Goal: Transaction & Acquisition: Book appointment/travel/reservation

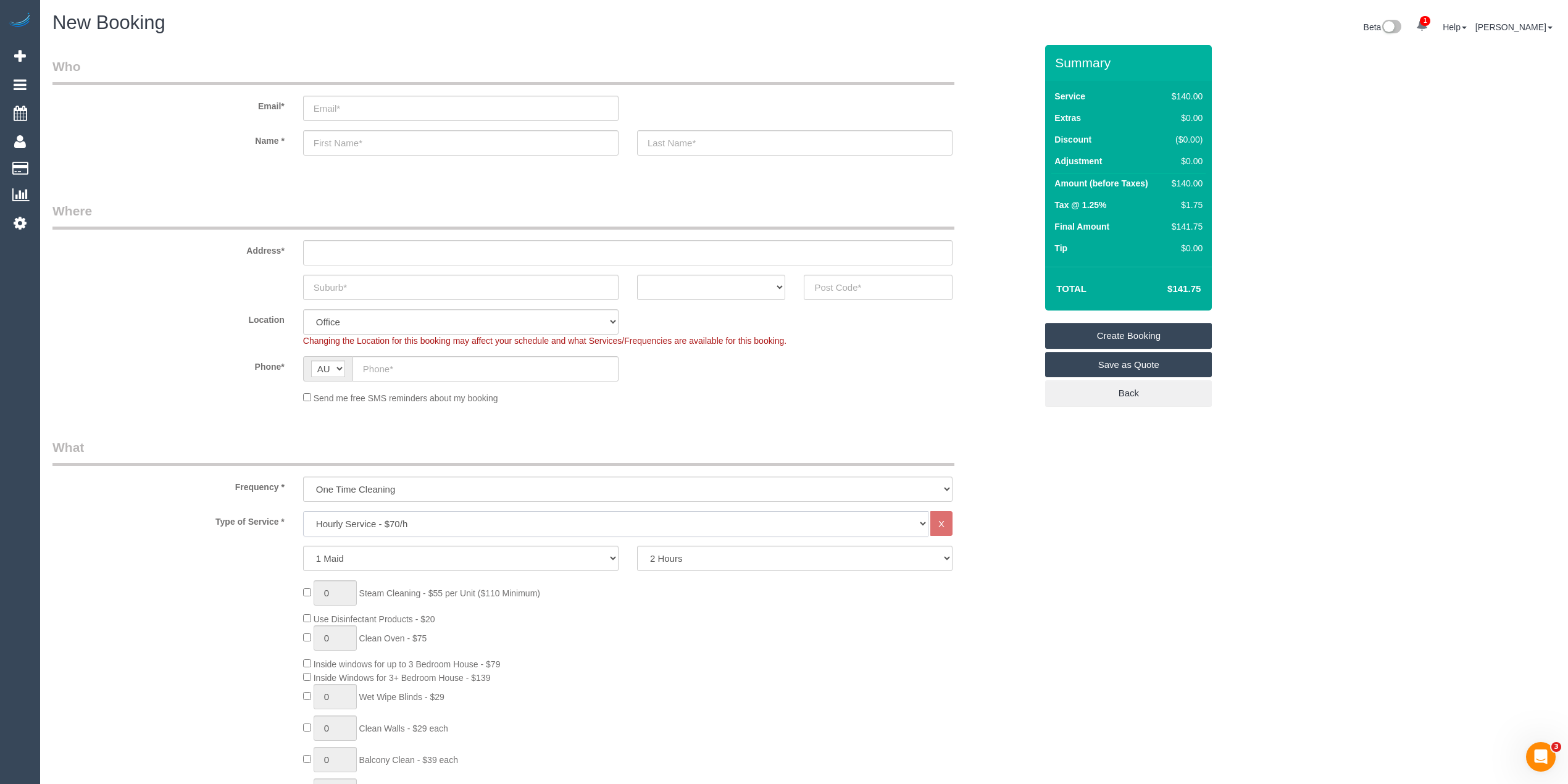
click at [372, 516] on select "Hourly Service - $70/h Hourly Service - $65/h Hourly Service - $60/h Hourly Ser…" at bounding box center [615, 523] width 625 height 25
click at [303, 511] on select "Hourly Service - $70/h Hourly Service - $65/h Hourly Service - $60/h Hourly Ser…" at bounding box center [615, 523] width 625 height 25
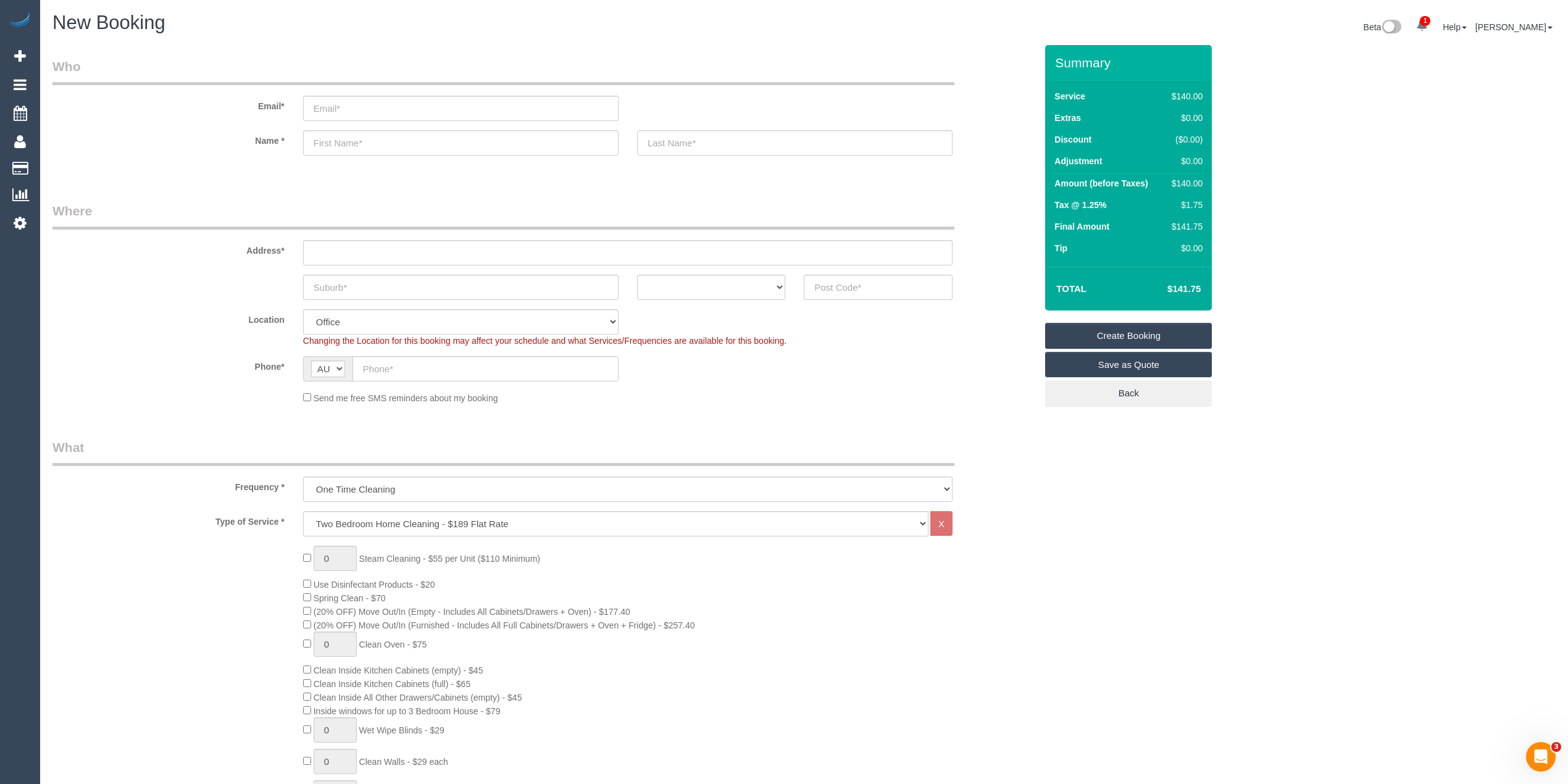
click at [306, 601] on span "Spring Clean - $70" at bounding box center [344, 598] width 83 height 10
click at [302, 595] on div "0 Steam Cleaning - $55 per Unit ($110 Minimum) Use Disinfectant Products - $20 …" at bounding box center [670, 761] width 751 height 433
click at [327, 710] on span "Inside windows for up to 3 Bedroom House - $79" at bounding box center [407, 711] width 187 height 10
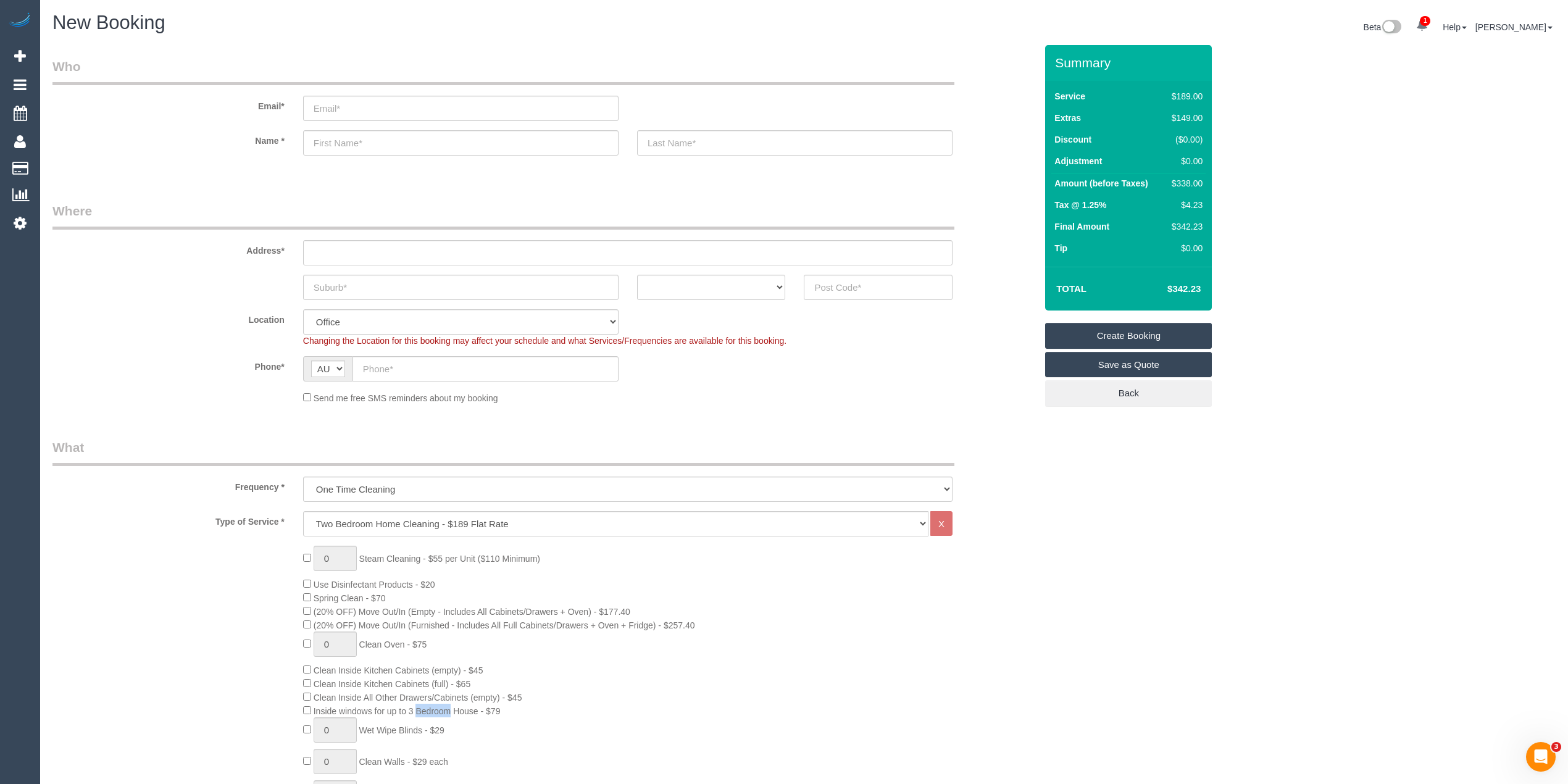
click at [499, 707] on span "Inside windows for up to 3 Bedroom House - $79" at bounding box center [407, 711] width 187 height 10
copy span "Inside windows for up to 3 Bedroom House - $79"
click at [1181, 180] on div "$338.00" at bounding box center [1185, 183] width 36 height 13
click at [1181, 179] on div "$338.00" at bounding box center [1185, 183] width 36 height 13
copy div "338.00"
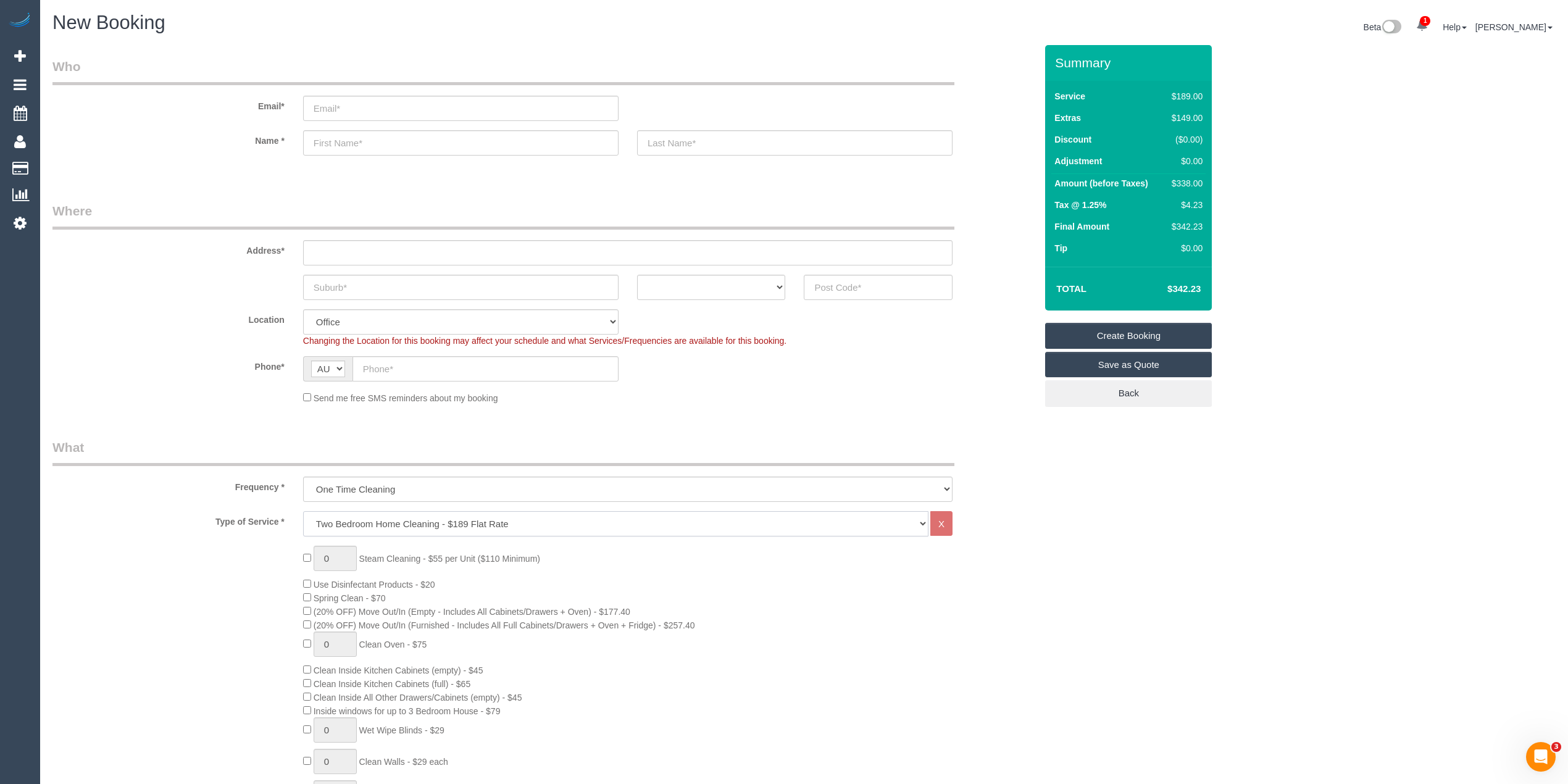
click at [343, 521] on select "Hourly Service - $70/h Hourly Service - $65/h Hourly Service - $60/h Hourly Ser…" at bounding box center [615, 523] width 625 height 25
select select "210"
click at [303, 511] on select "Hourly Service - $70/h Hourly Service - $65/h Hourly Service - $60/h Hourly Ser…" at bounding box center [615, 523] width 625 height 25
click at [822, 290] on input "text" at bounding box center [878, 287] width 149 height 25
type input "3015"
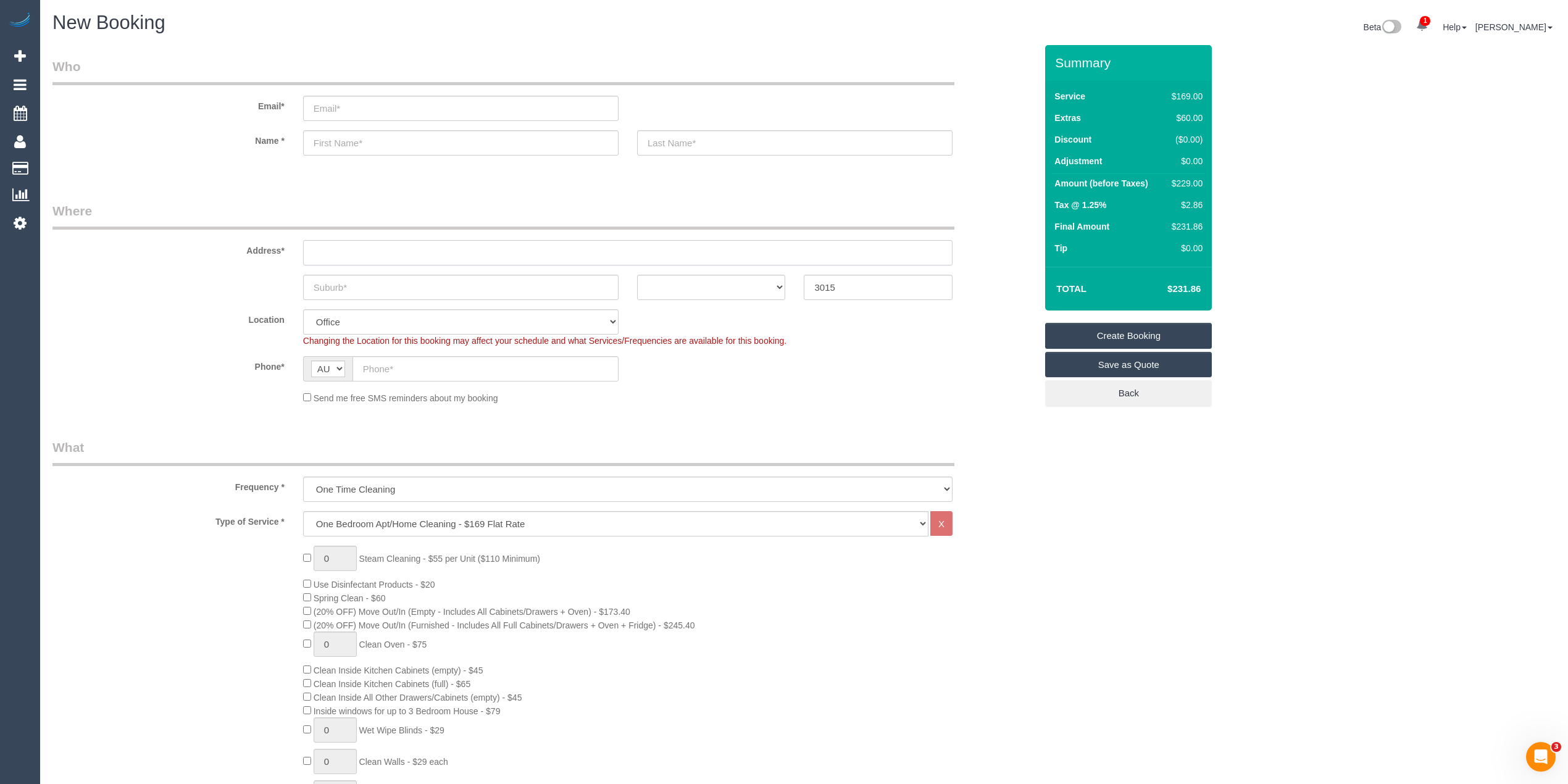
click at [477, 250] on input "text" at bounding box center [628, 253] width 649 height 25
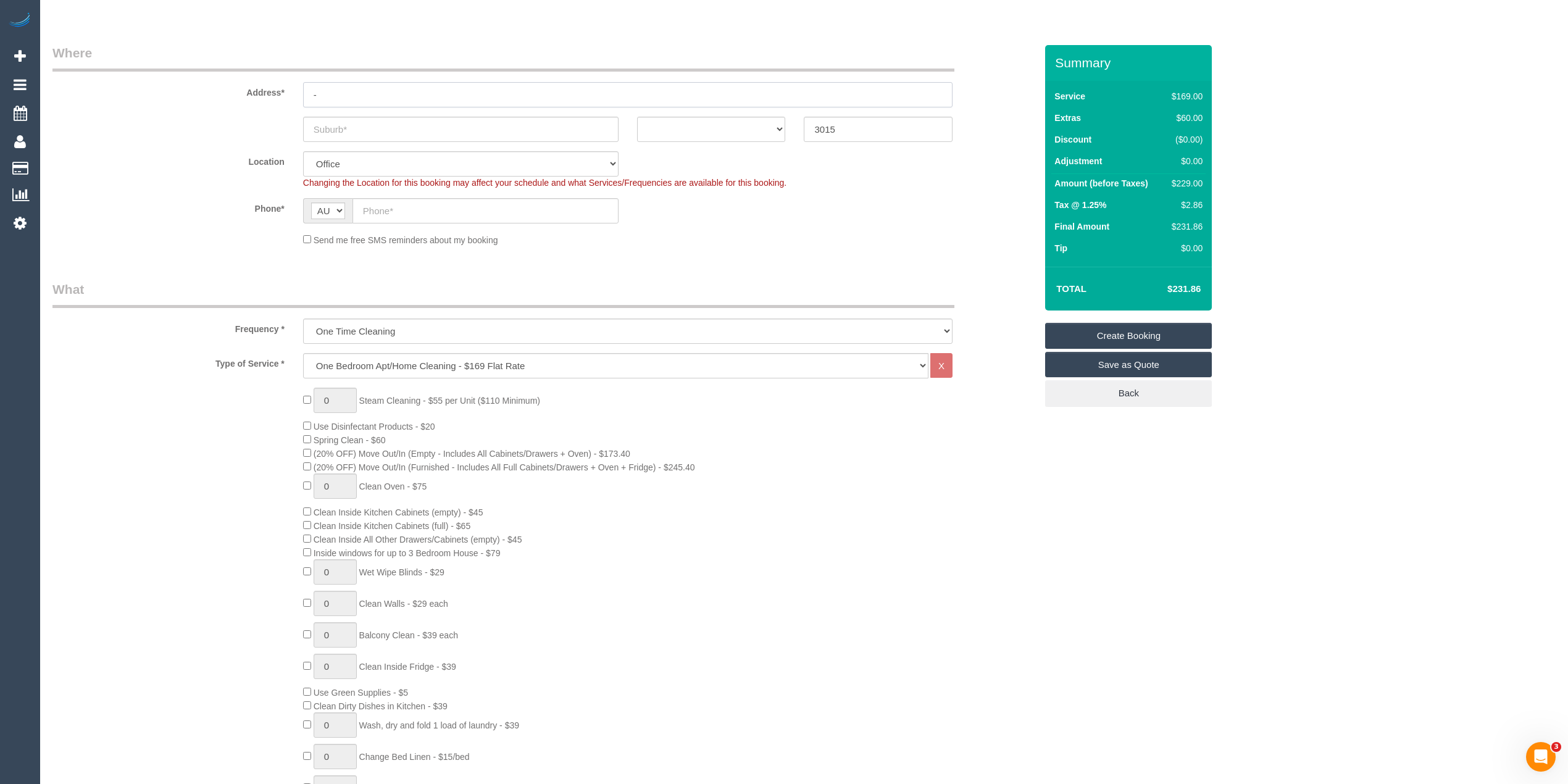
scroll to position [164, 0]
type input "-"
click at [301, 433] on div "0 Steam Cleaning - $55 per Unit ($110 Minimum) Use Disinfectant Products - $20 …" at bounding box center [670, 598] width 751 height 433
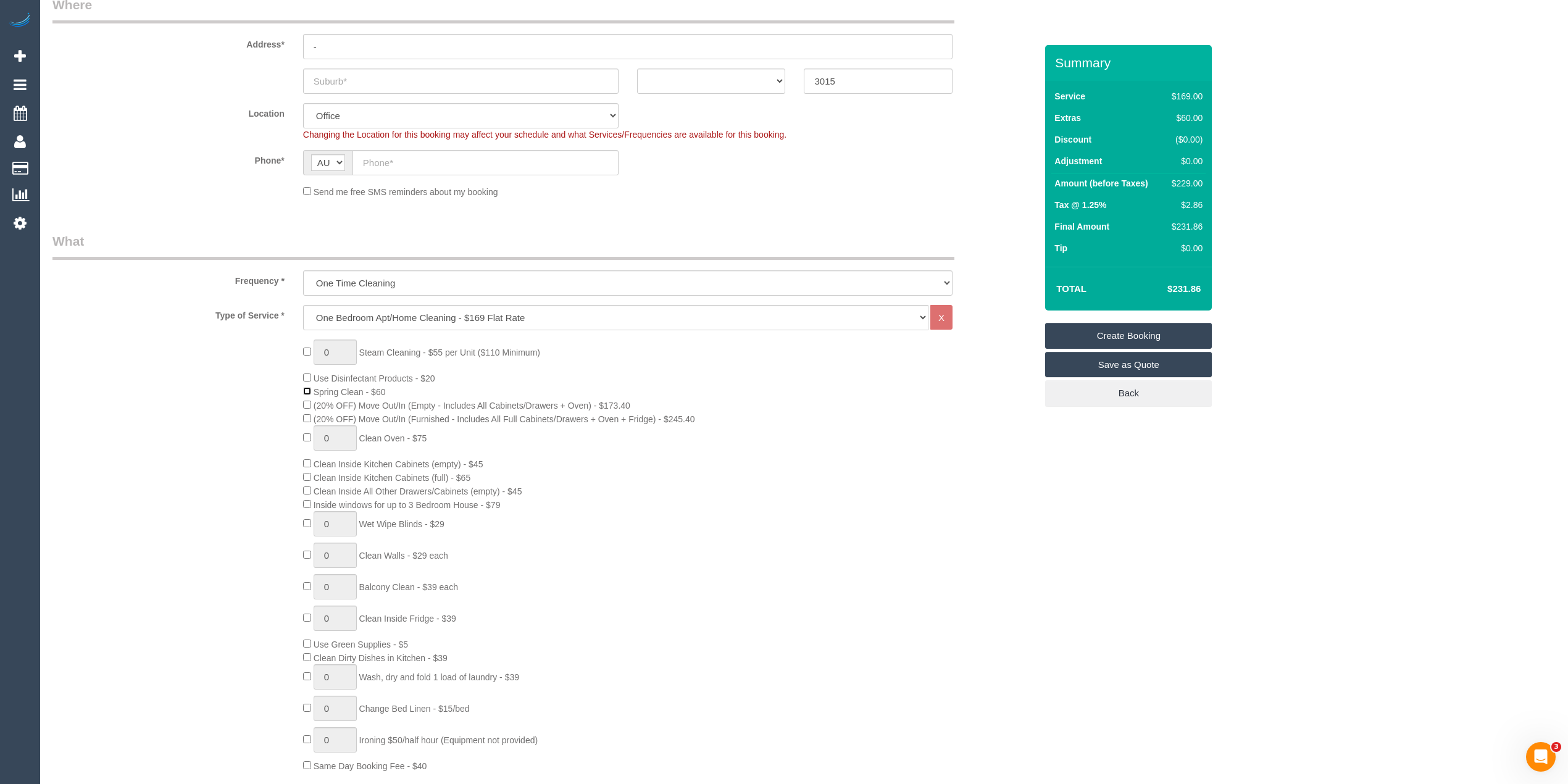
select select "65"
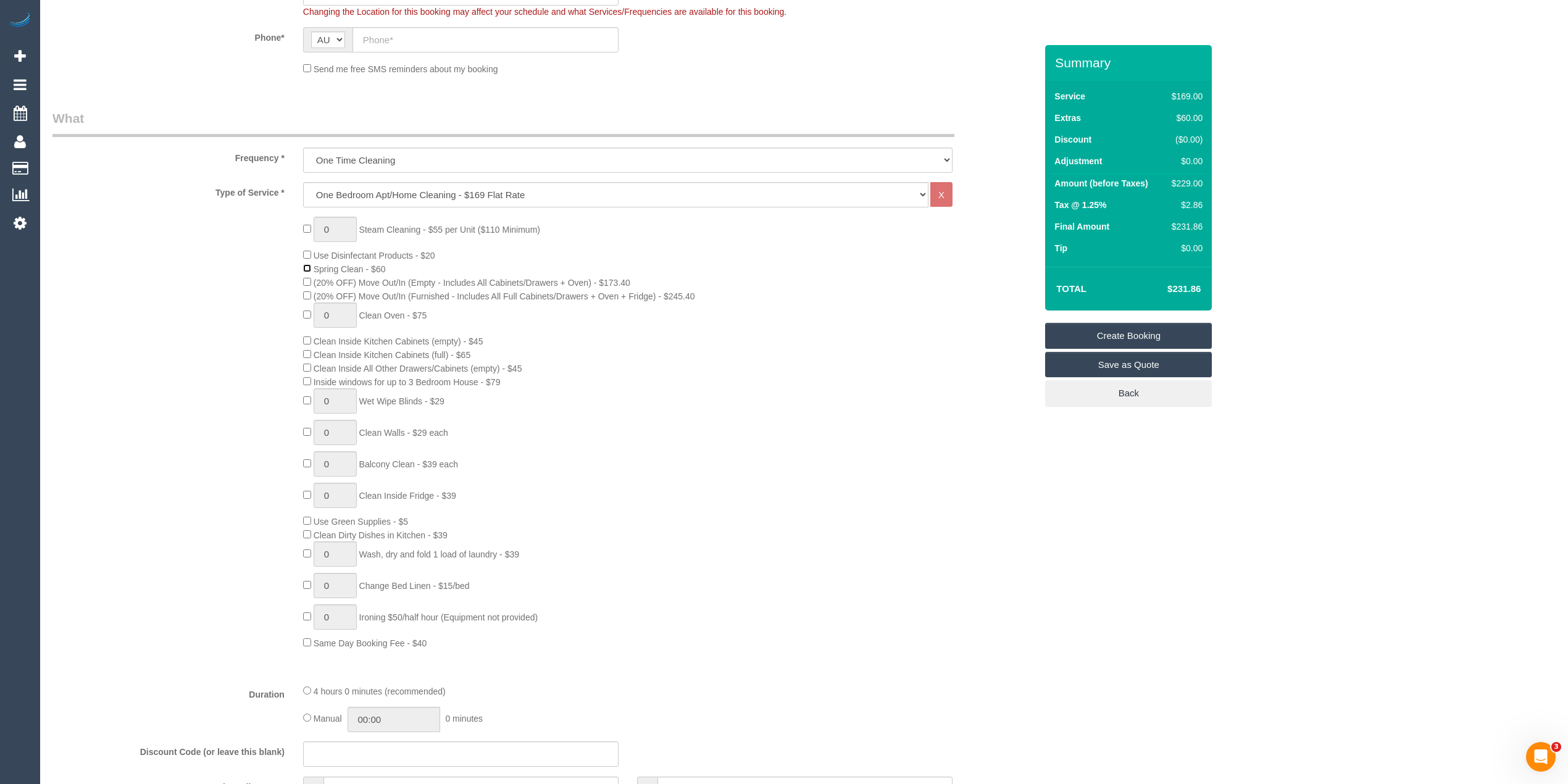
select select "object:2288"
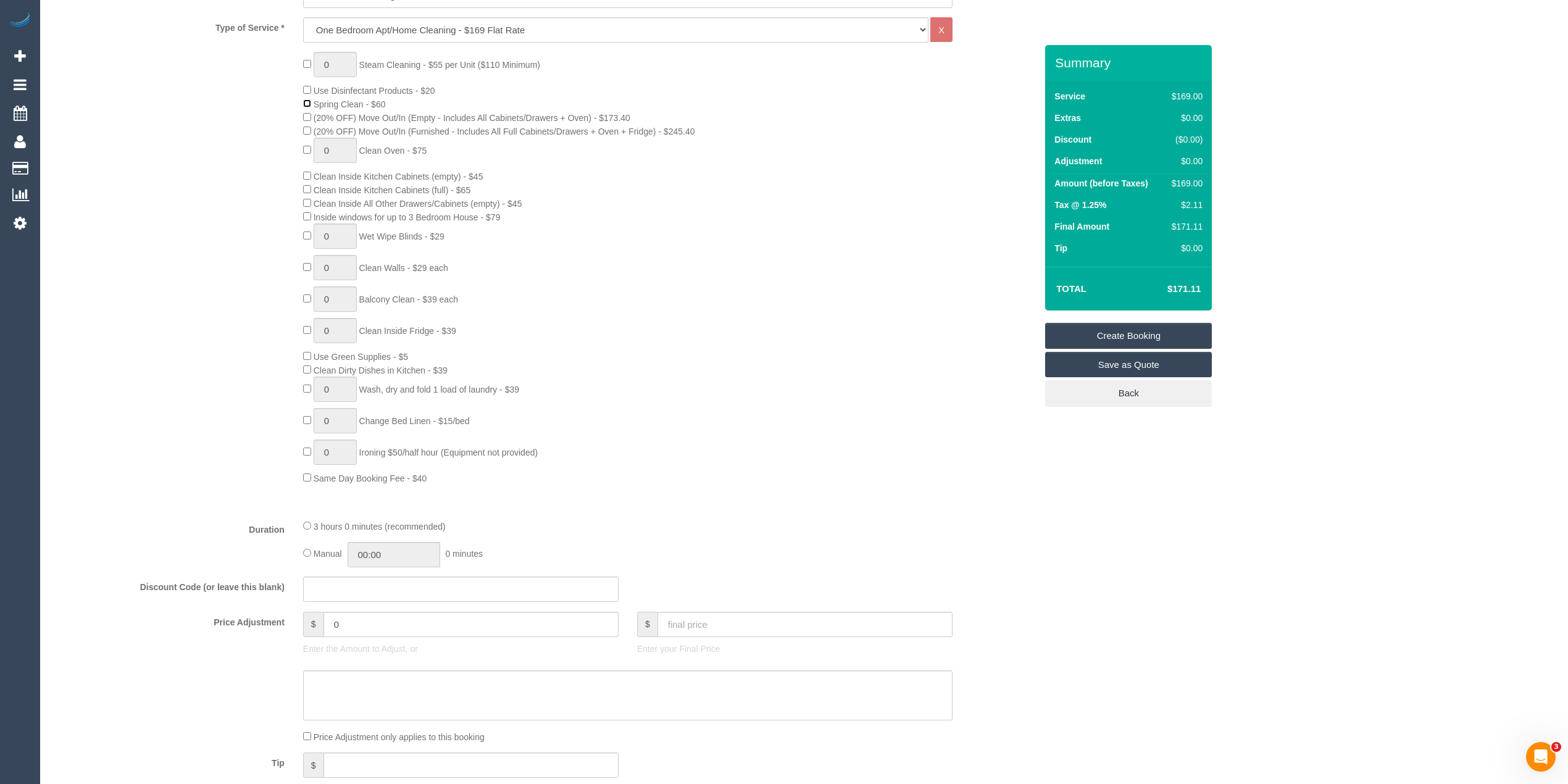
scroll to position [329, 0]
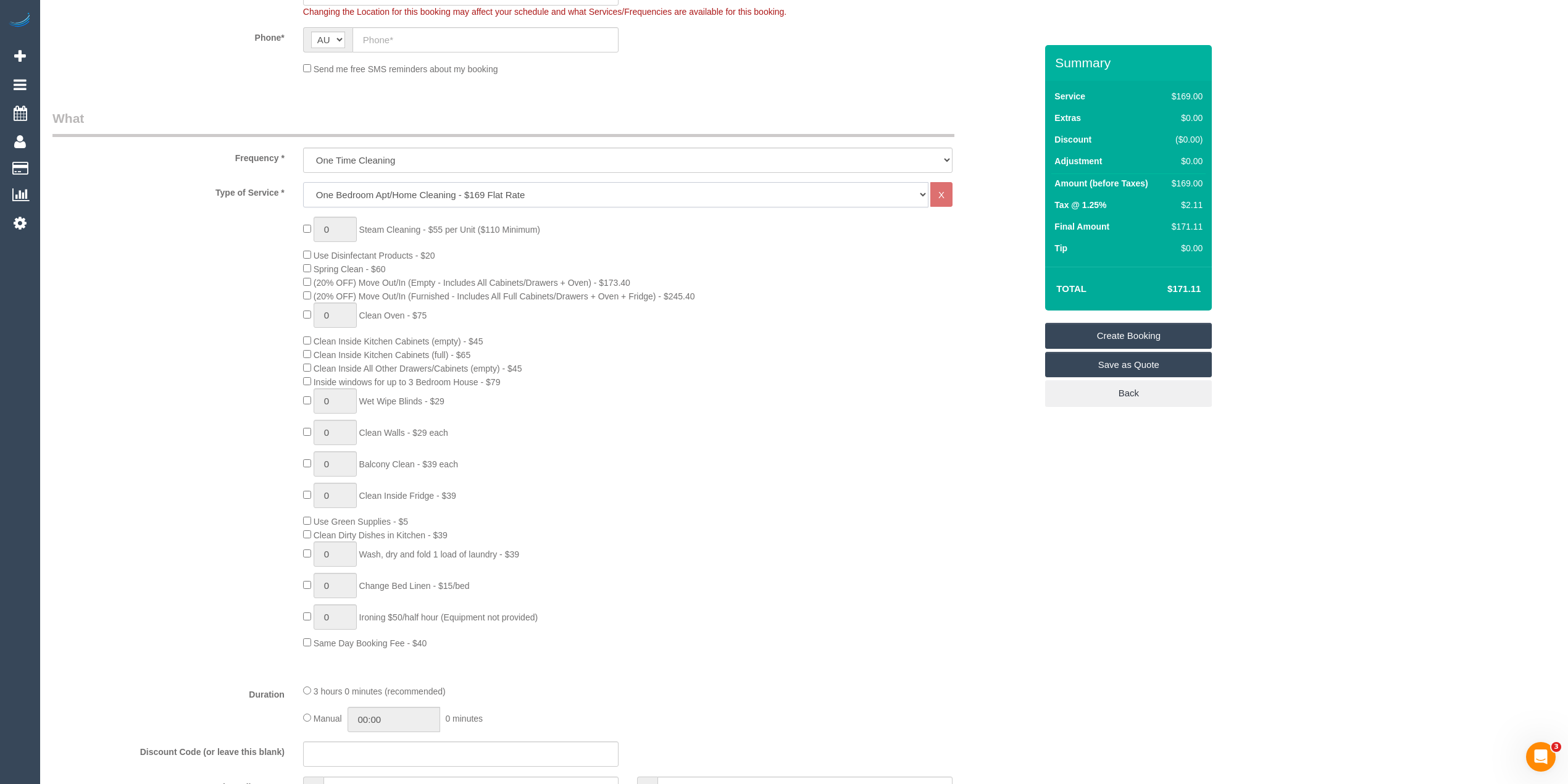
click at [388, 195] on select "Hourly Service - $70/h Hourly Service - $65/h Hourly Service - $60/h Hourly Ser…" at bounding box center [615, 195] width 625 height 25
select select "209"
click at [303, 182] on select "Hourly Service - $70/h Hourly Service - $65/h Hourly Service - $60/h Hourly Ser…" at bounding box center [615, 195] width 625 height 25
select select "1"
select select "120"
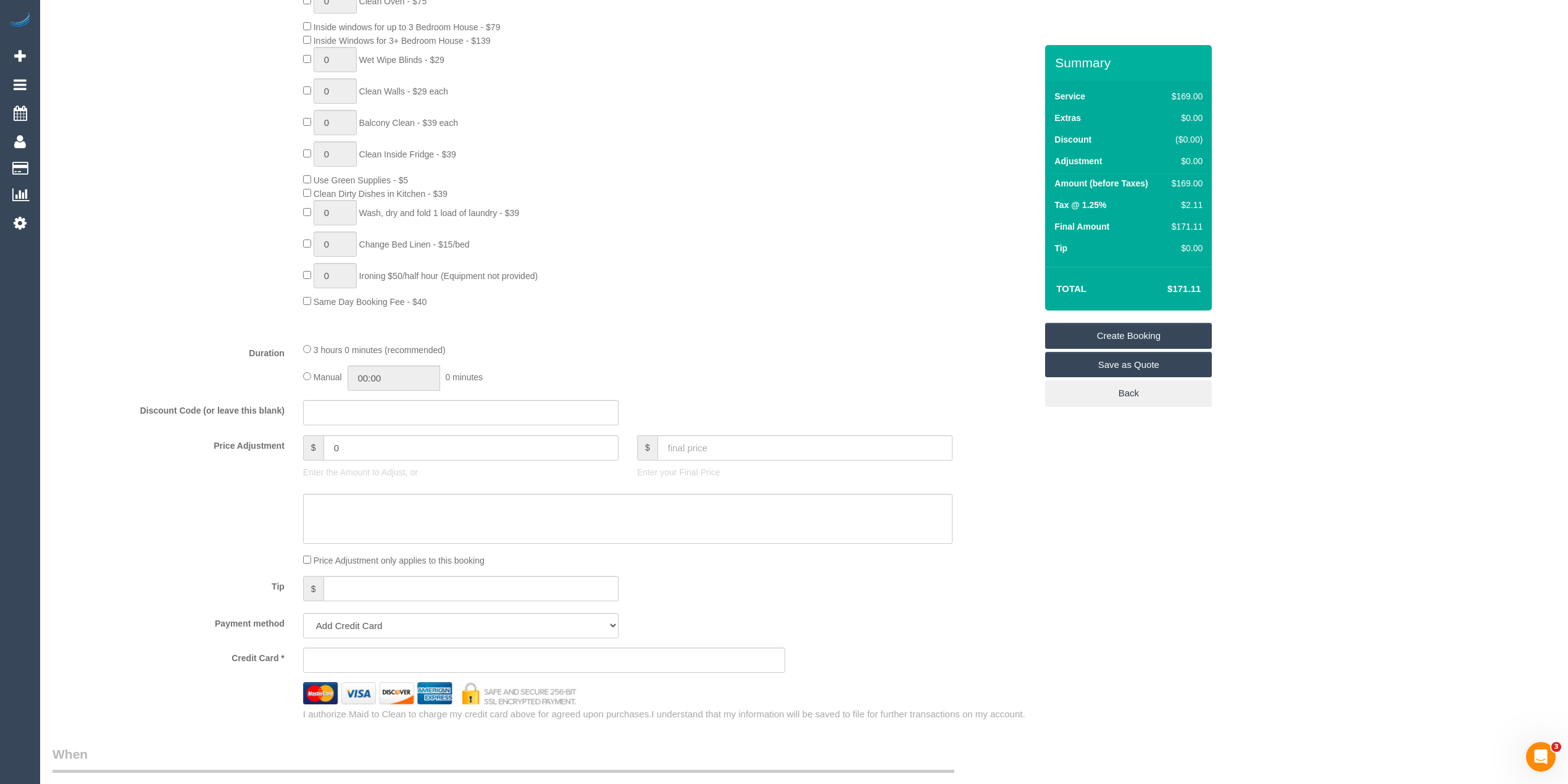
scroll to position [905, 0]
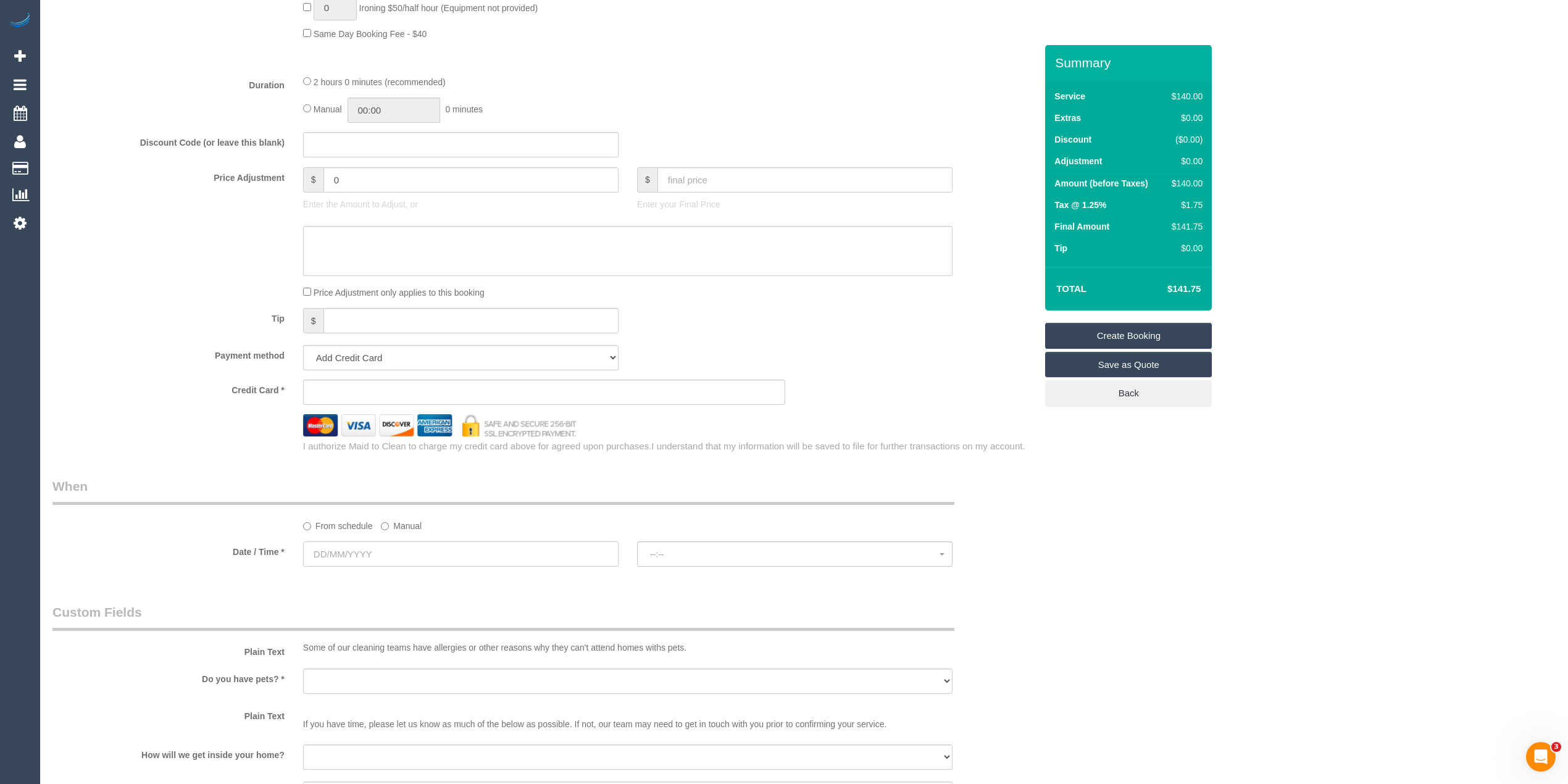
click at [368, 545] on input "text" at bounding box center [460, 554] width 315 height 25
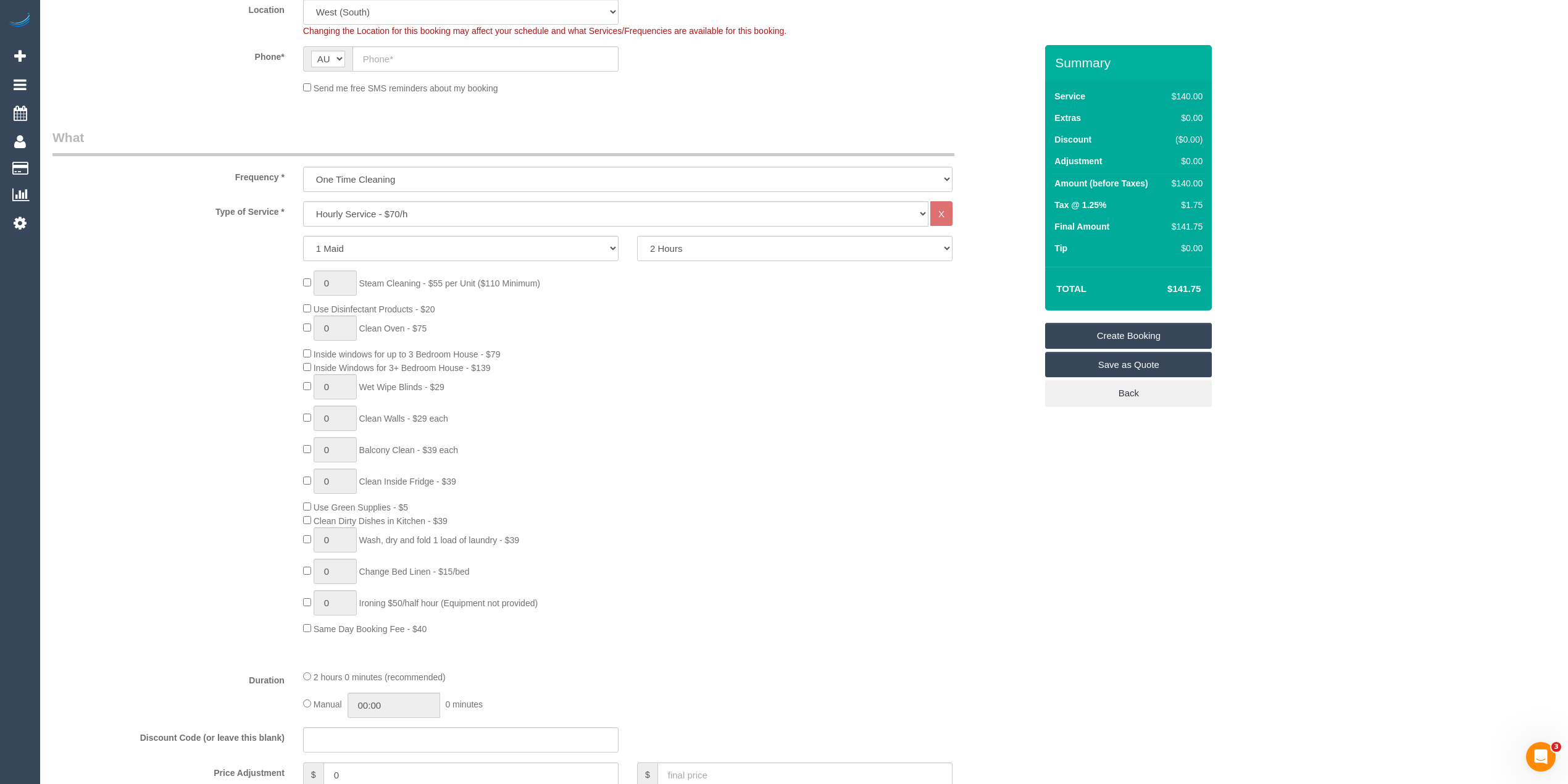
scroll to position [0, 0]
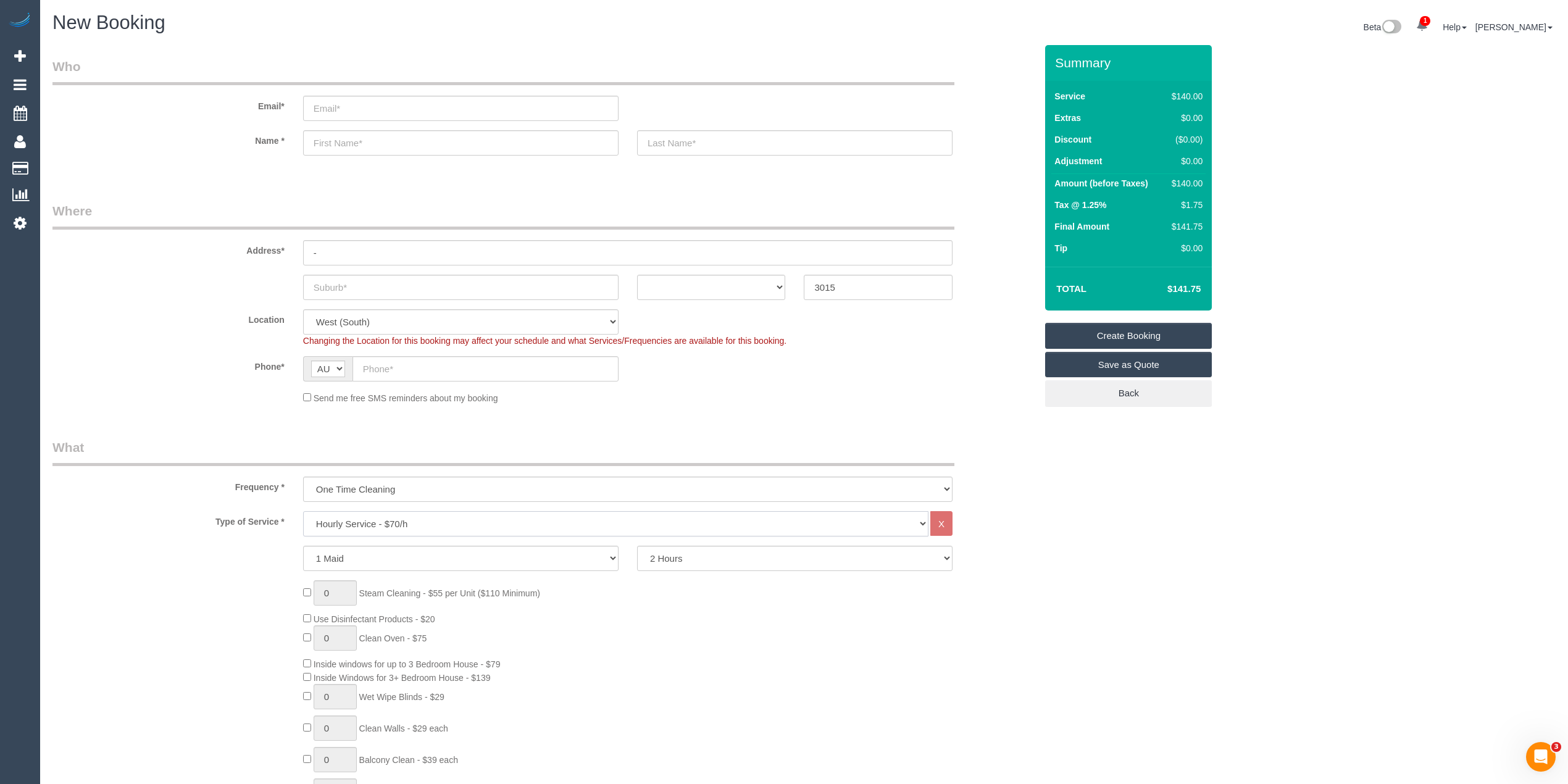
click at [401, 521] on select "Hourly Service - $70/h Hourly Service - $65/h Hourly Service - $60/h Hourly Ser…" at bounding box center [615, 523] width 625 height 25
select select "211"
click at [303, 511] on select "Hourly Service - $70/h Hourly Service - $65/h Hourly Service - $60/h Hourly Ser…" at bounding box center [615, 523] width 625 height 25
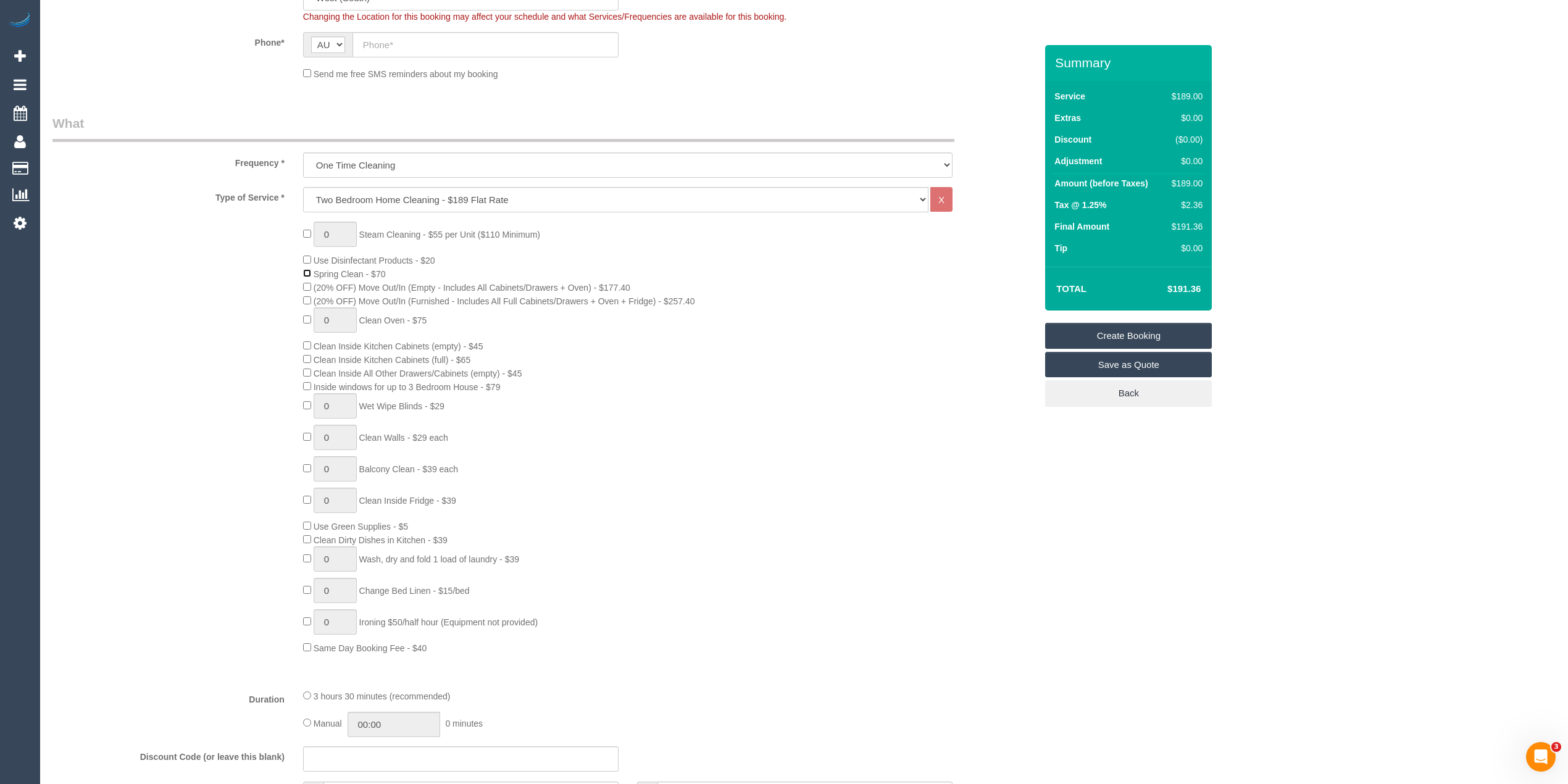
scroll to position [329, 0]
drag, startPoint x: 343, startPoint y: 462, endPoint x: 285, endPoint y: 455, distance: 58.4
click at [285, 455] on div "0 Steam Cleaning - $55 per Unit ($110 Minimum) Use Disinfectant Products - $20 …" at bounding box center [544, 433] width 1002 height 433
type input "3"
click at [248, 426] on div "0 Steam Cleaning - $55 per Unit ($110 Minimum) Use Disinfectant Products - $20 …" at bounding box center [544, 433] width 1002 height 433
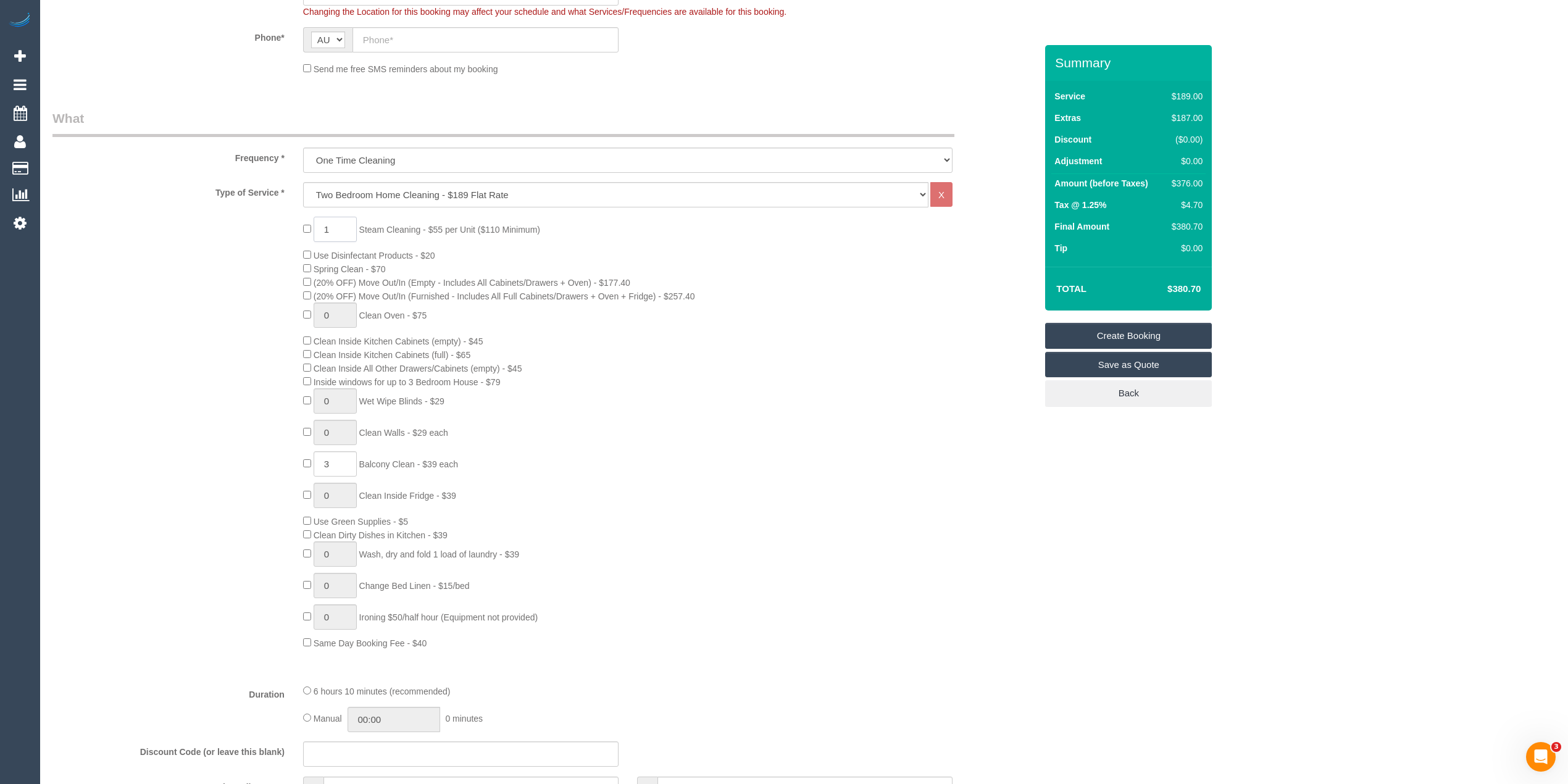
drag, startPoint x: 340, startPoint y: 228, endPoint x: 311, endPoint y: 221, distance: 29.8
click at [311, 221] on div "1 Steam Cleaning - $55 per Unit ($110 Minimum) Use Disinfectant Products - $20 …" at bounding box center [670, 433] width 751 height 433
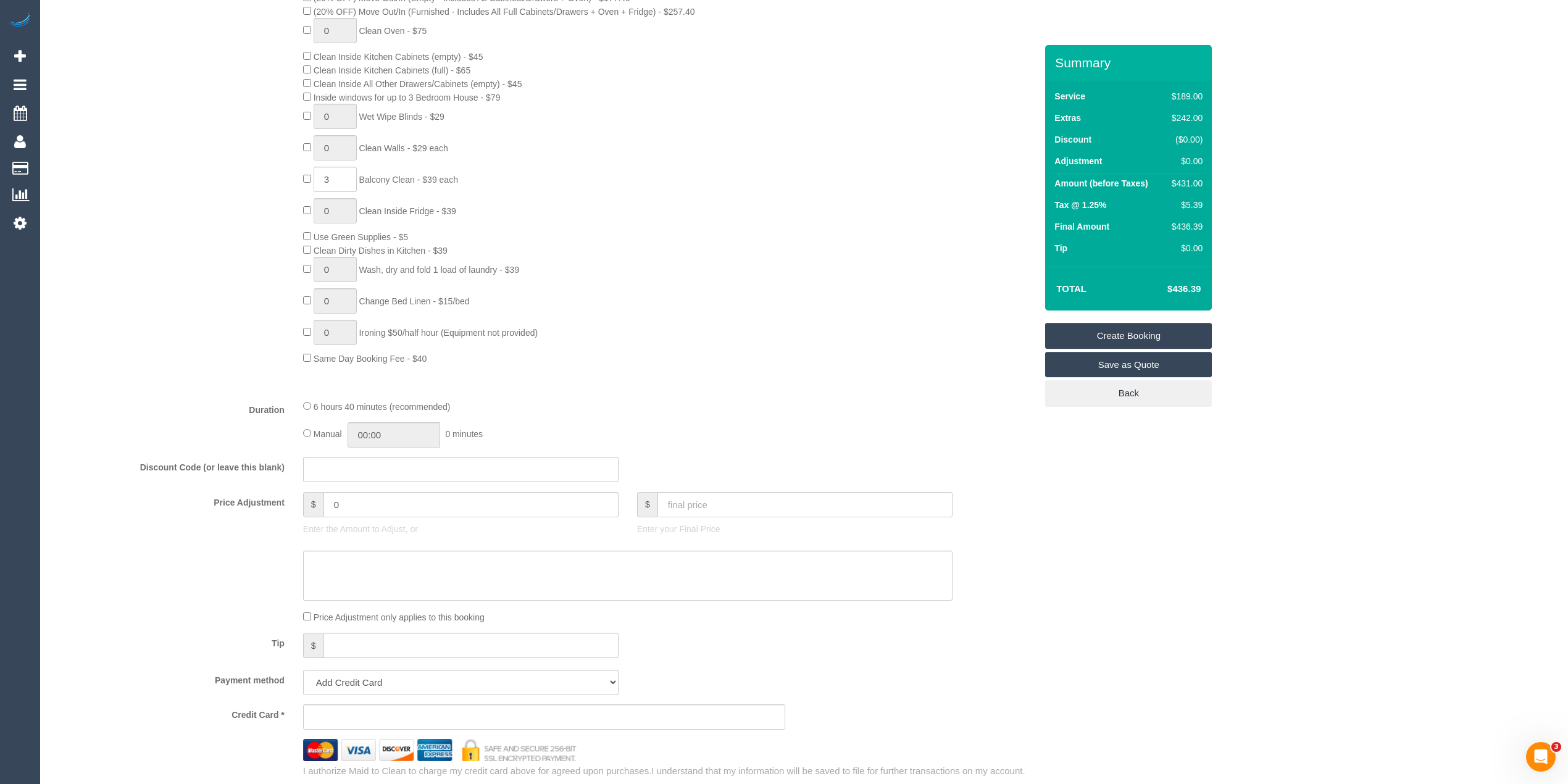
scroll to position [411, 0]
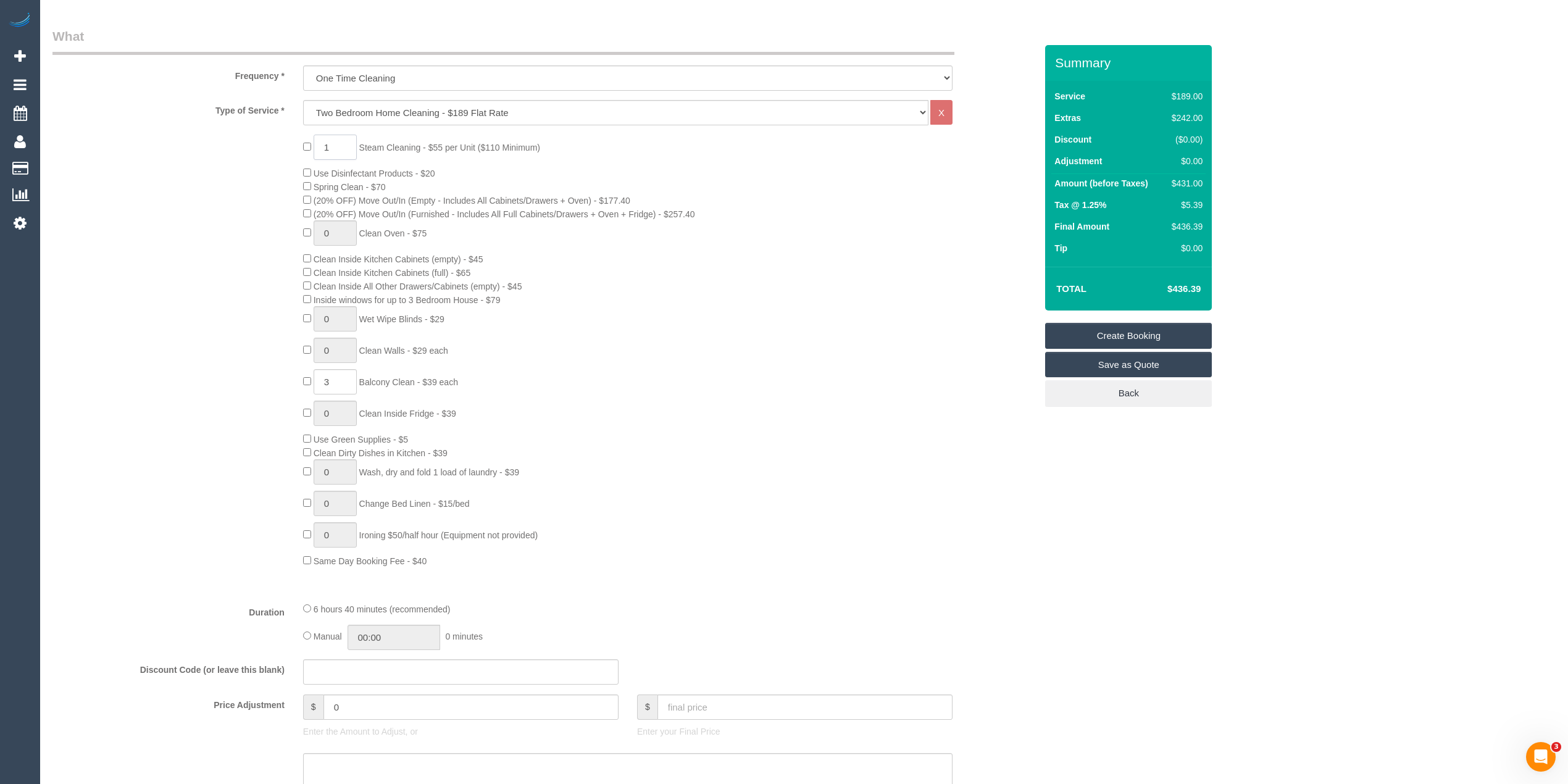
click at [341, 142] on input "1" at bounding box center [335, 147] width 43 height 25
click at [307, 145] on span "1 Steam Cleaning - $55 per Unit ($110 Minimum)" at bounding box center [421, 147] width 237 height 10
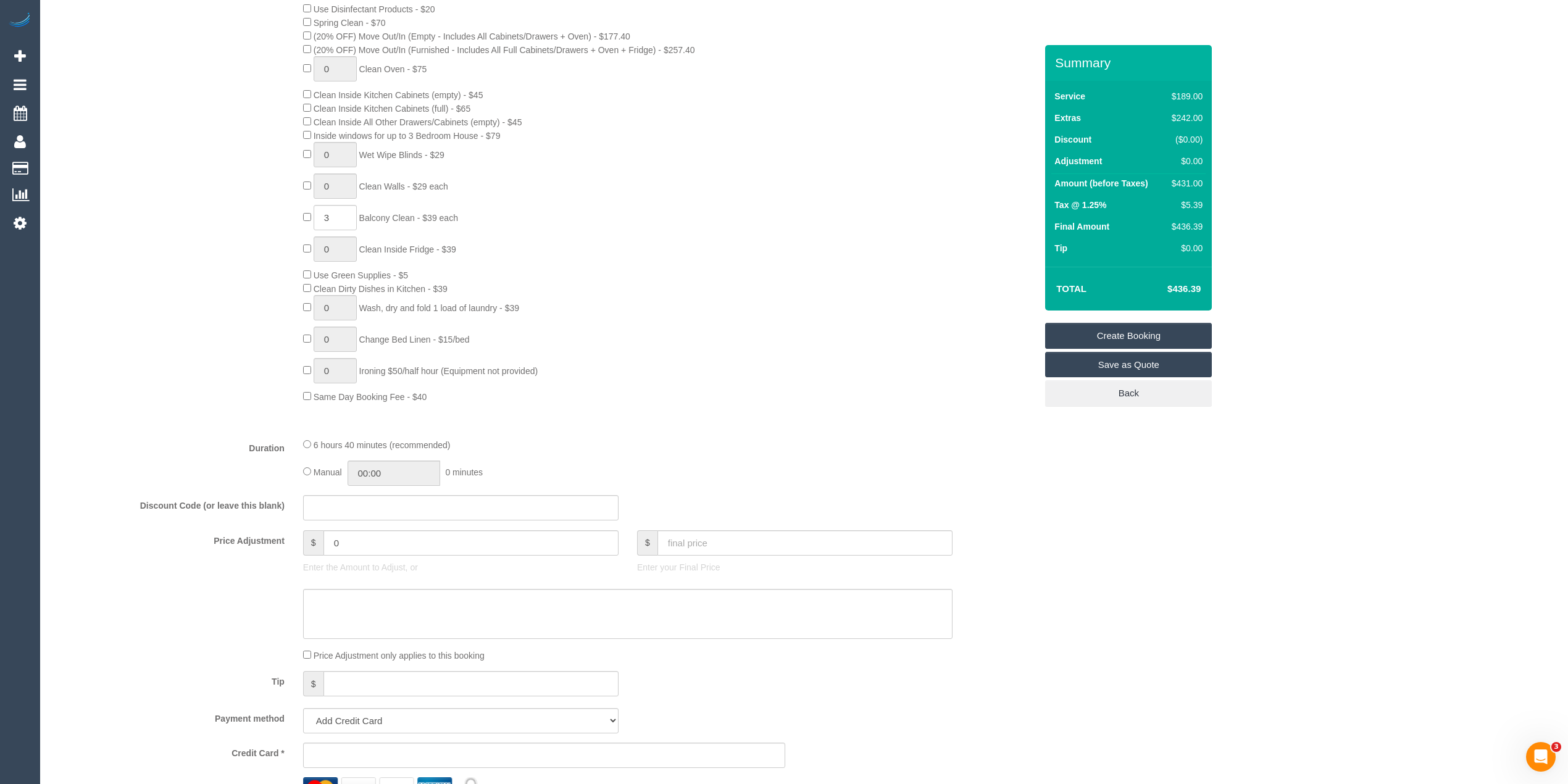
scroll to position [576, 0]
type input "2"
drag, startPoint x: 369, startPoint y: 543, endPoint x: 277, endPoint y: 526, distance: 93.6
click at [284, 530] on div "Price Adjustment $ 0 Enter the Amount to Adjust, or $ Enter your Final Price" at bounding box center [544, 554] width 1002 height 49
type input "300"
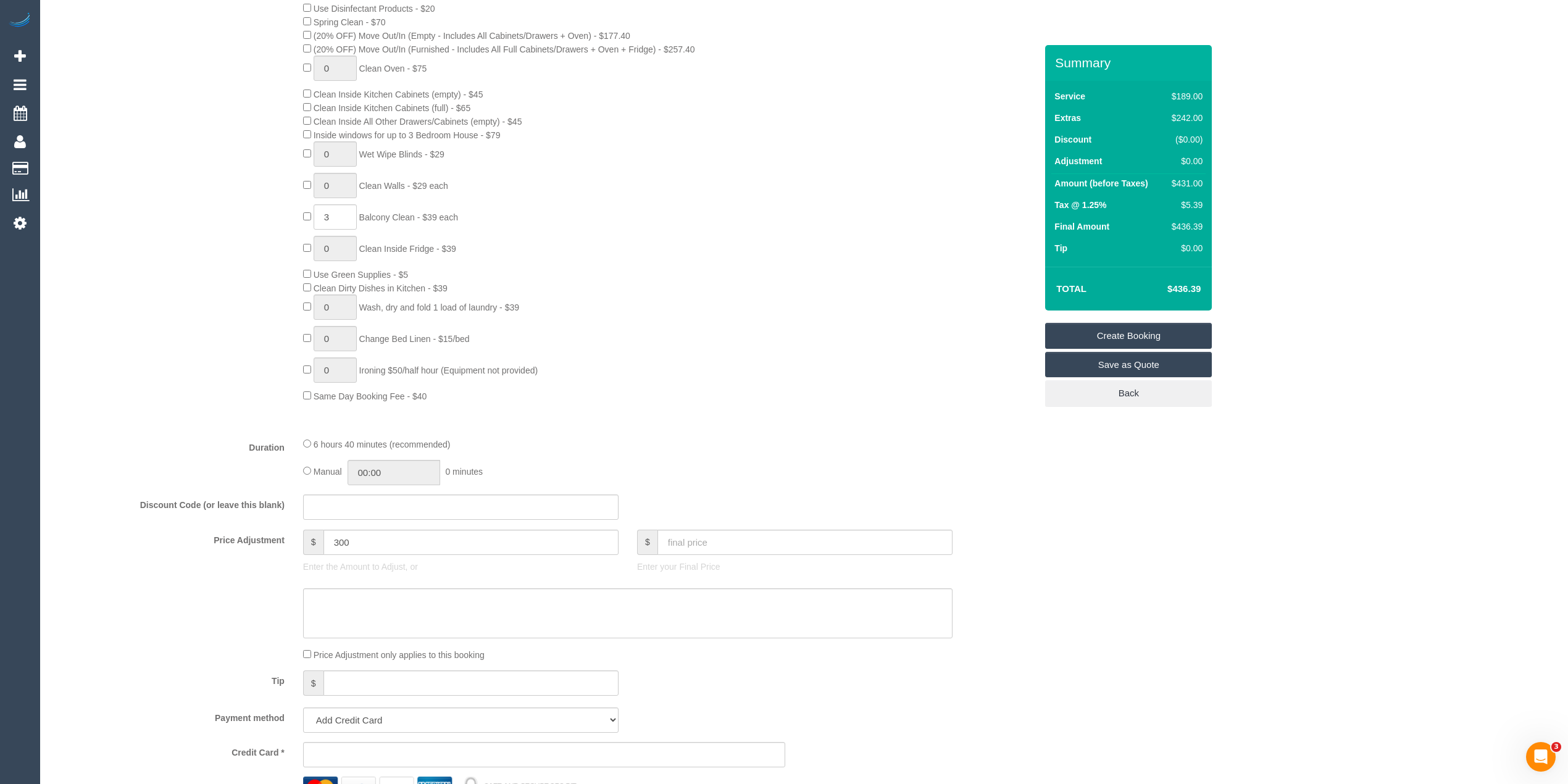
click at [178, 380] on div "2 Steam Cleaning - $55 per Unit ($110 Minimum) Use Disinfectant Products - $20 …" at bounding box center [544, 185] width 1002 height 433
click at [221, 357] on div "2 Steam Cleaning - $55 per Unit ($110 Minimum) Use Disinfectant Products - $20 …" at bounding box center [544, 185] width 1002 height 433
